Goal: Task Accomplishment & Management: Use online tool/utility

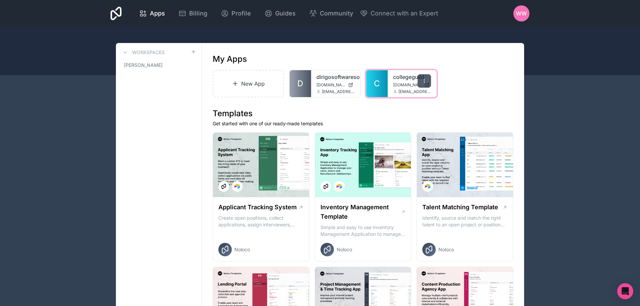
click at [424, 78] on div at bounding box center [424, 80] width 13 height 13
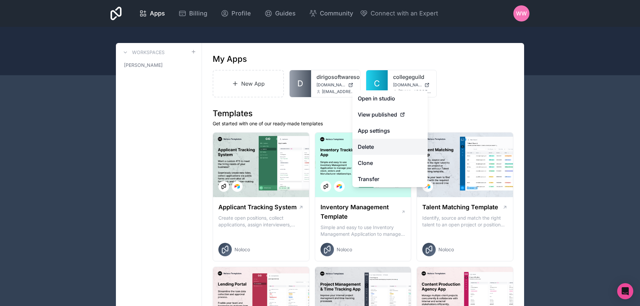
click at [373, 144] on button "Delete" at bounding box center [389, 147] width 75 height 16
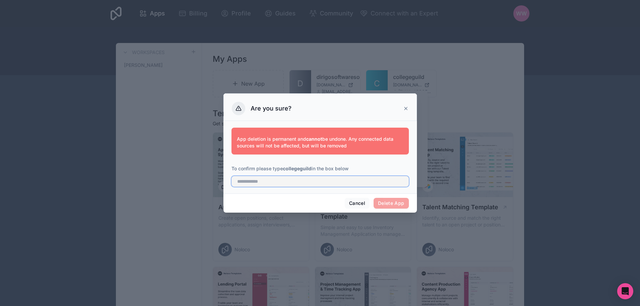
click at [295, 183] on input "text" at bounding box center [319, 181] width 177 height 11
type input "**********"
click at [385, 200] on button "Delete App" at bounding box center [391, 203] width 35 height 11
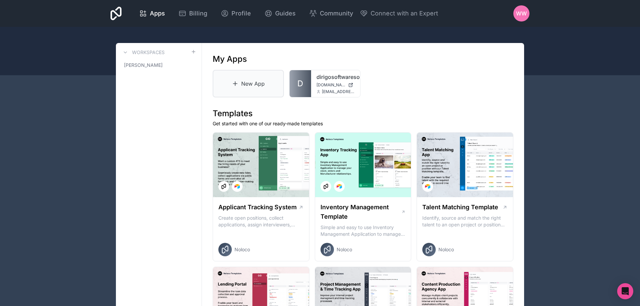
click at [251, 87] on link "New App" at bounding box center [248, 84] width 71 height 28
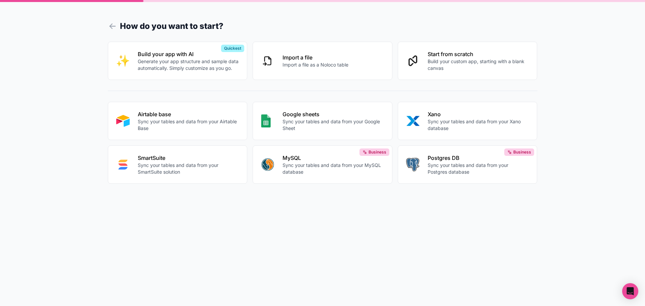
click at [203, 117] on div "Airtable base Sync your tables and data from your Airtable Base" at bounding box center [188, 120] width 101 height 21
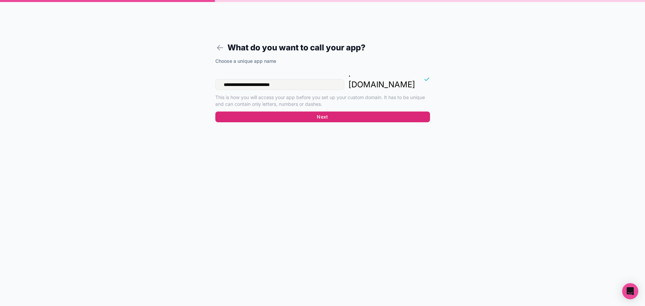
click at [269, 112] on button "Next" at bounding box center [322, 117] width 215 height 11
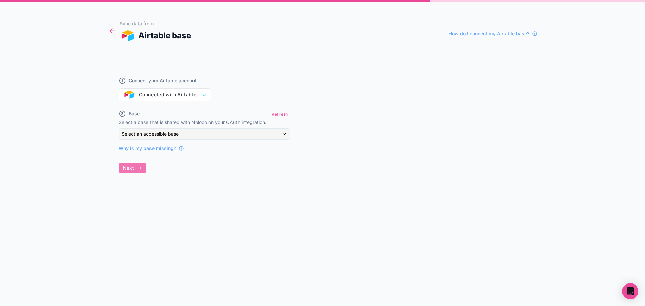
click at [109, 31] on icon at bounding box center [112, 30] width 9 height 9
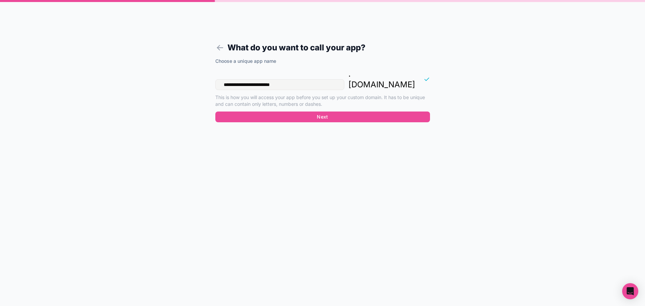
drag, startPoint x: 294, startPoint y: 76, endPoint x: 196, endPoint y: 75, distance: 98.4
click at [196, 75] on form "**********" at bounding box center [323, 161] width 258 height 290
type input "*"
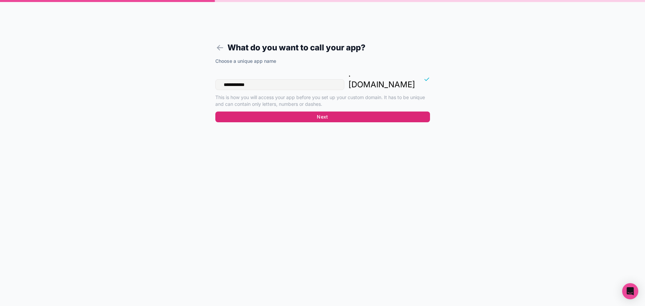
type input "**********"
click at [279, 112] on button "Next" at bounding box center [322, 117] width 215 height 11
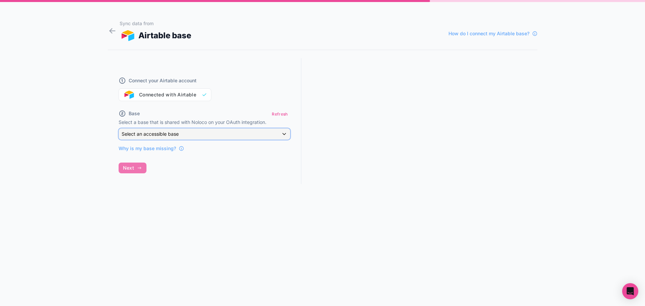
click at [148, 135] on span "Select an accessible base" at bounding box center [150, 134] width 57 height 6
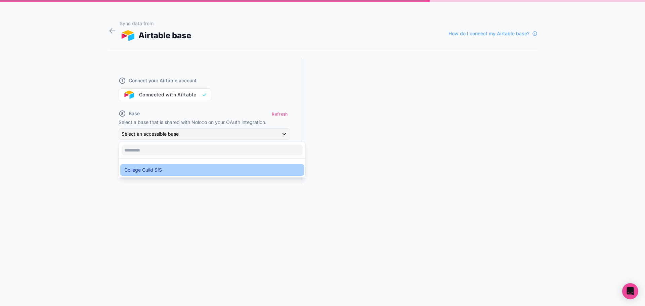
click at [152, 172] on span "College Guild SIS" at bounding box center [143, 170] width 38 height 8
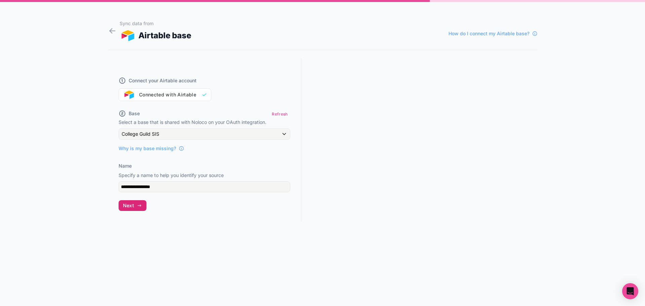
click at [135, 207] on button "Next" at bounding box center [133, 205] width 28 height 11
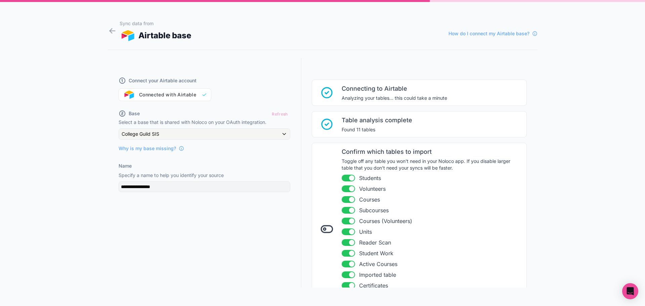
scroll to position [49, 0]
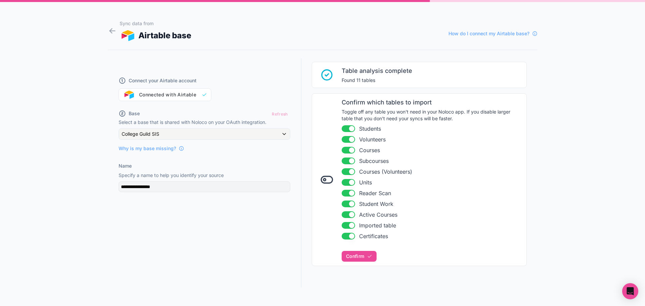
click at [322, 180] on icon at bounding box center [326, 179] width 13 height 13
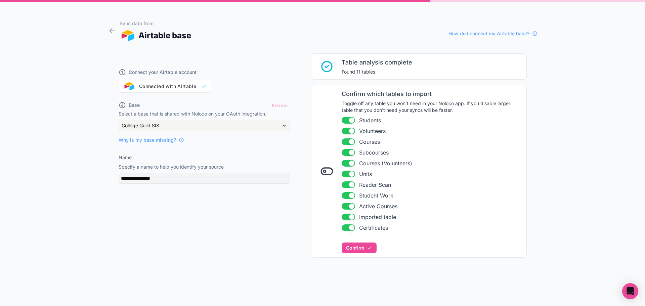
scroll to position [12, 0]
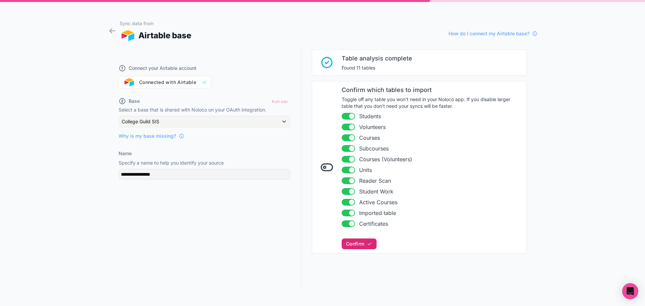
click at [360, 245] on button "Confirm" at bounding box center [359, 243] width 35 height 11
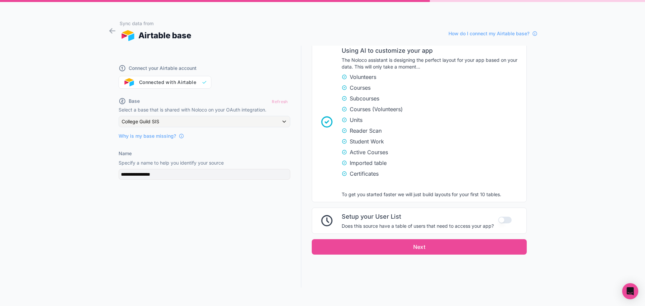
scroll to position [344, 0]
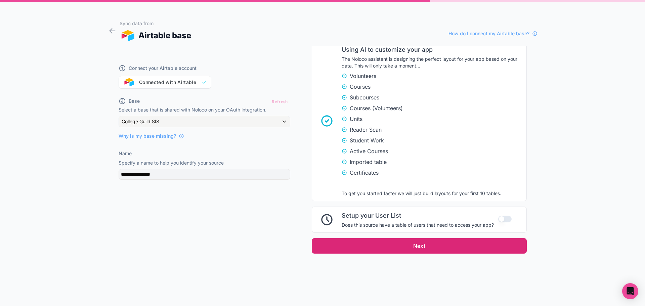
click at [393, 248] on button "Next" at bounding box center [419, 245] width 215 height 15
